Goal: Ask a question

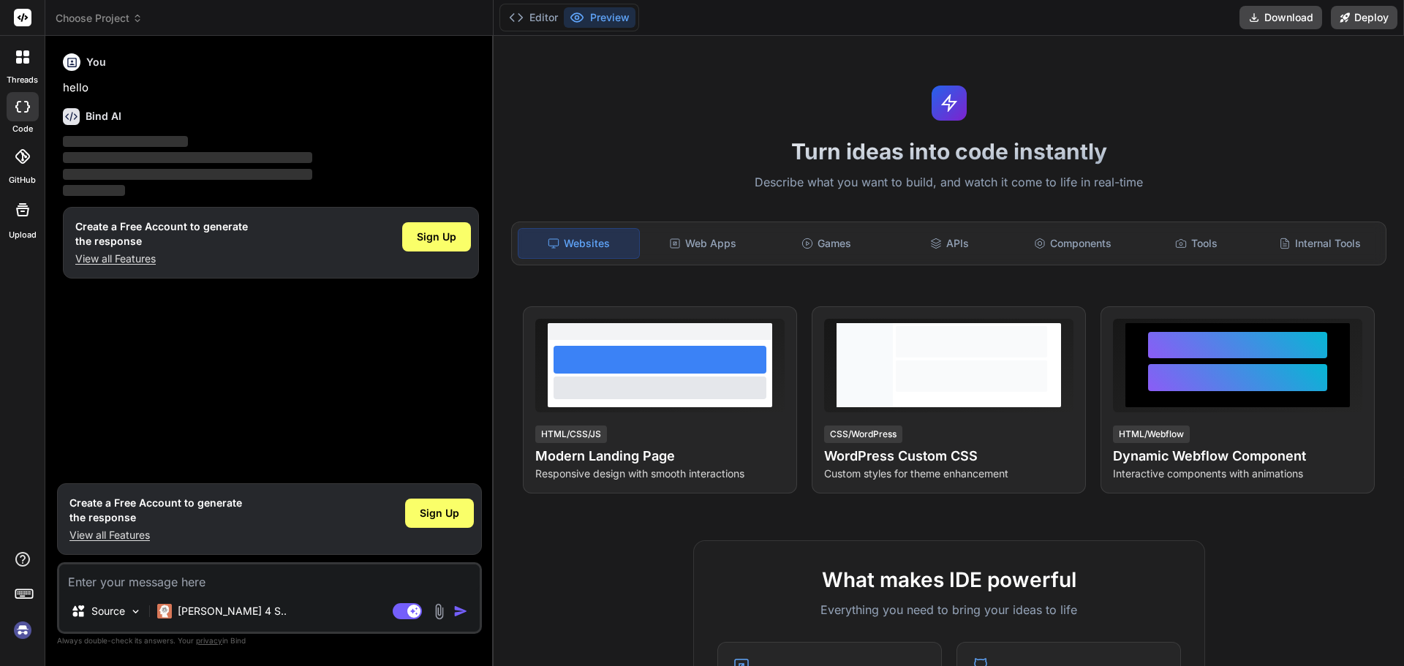
type textarea "x"
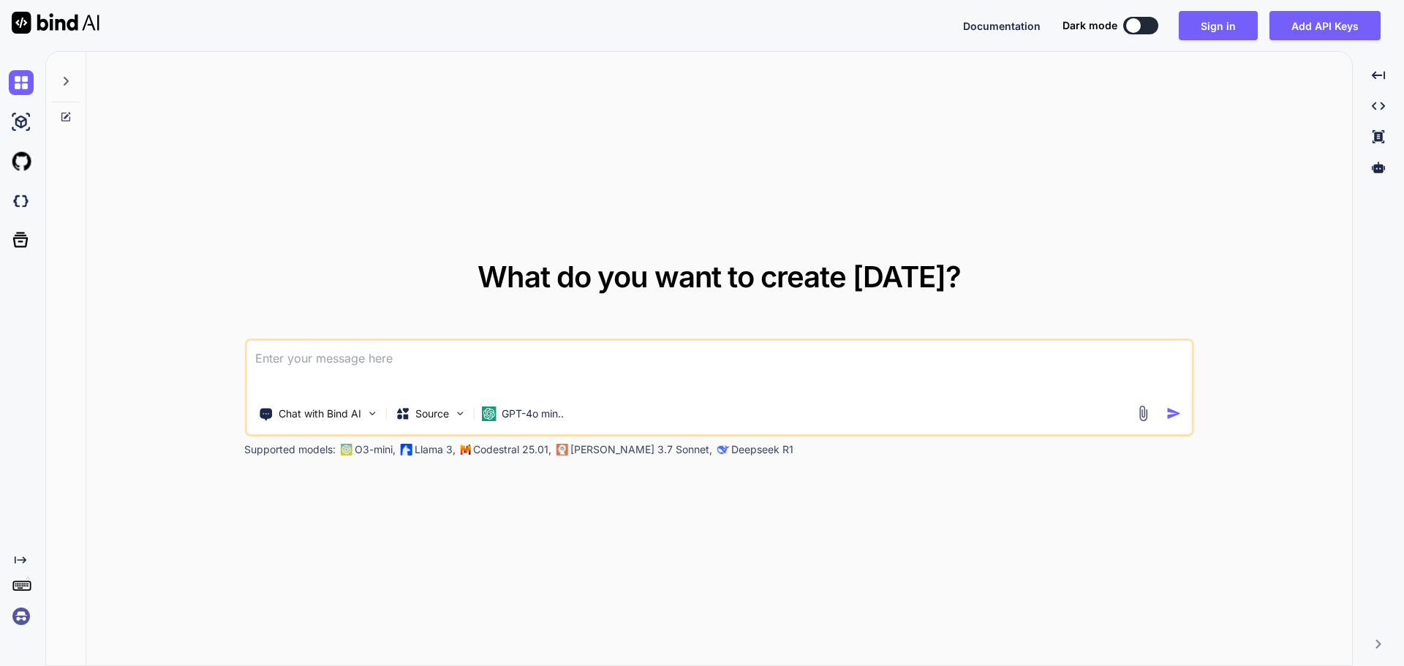
click at [401, 352] on textarea at bounding box center [719, 368] width 946 height 54
